Goal: Find specific page/section: Find specific page/section

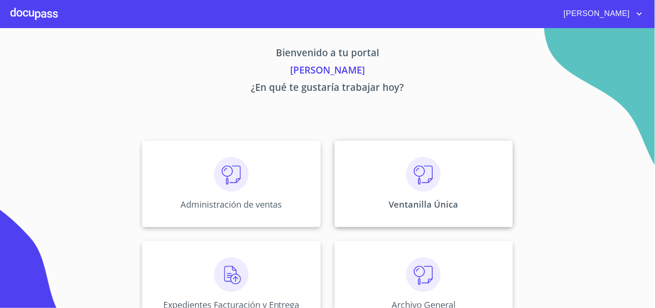
click at [415, 204] on p "Ventanilla Única" at bounding box center [424, 204] width 70 height 12
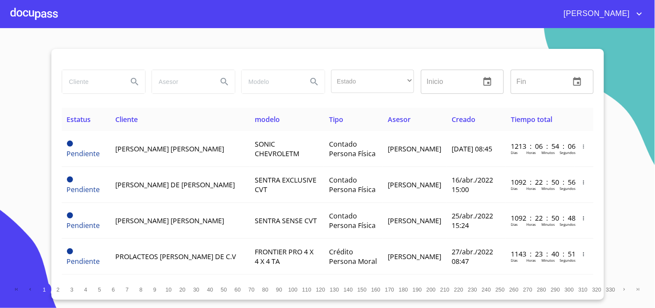
click at [97, 82] on input "search" at bounding box center [91, 81] width 59 height 23
type input "ESPECIALIZACION"
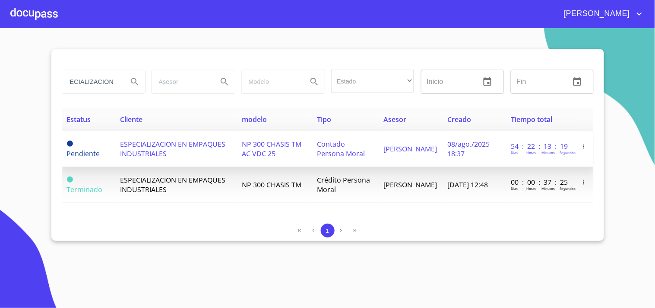
click at [292, 150] on td "NP 300 CHASIS TM AC VDC 25" at bounding box center [274, 149] width 75 height 36
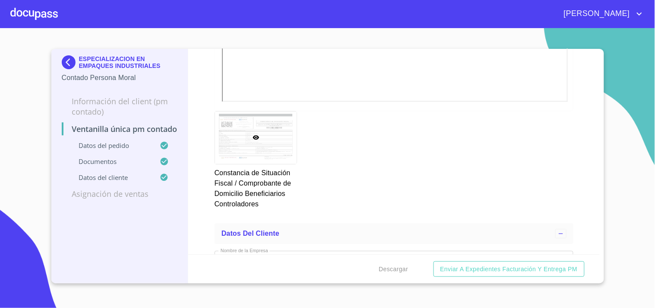
scroll to position [3044, 0]
